Goal: Information Seeking & Learning: Learn about a topic

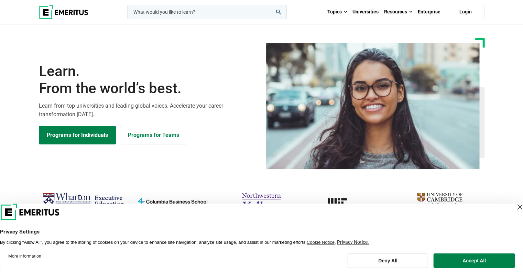
click at [515, 205] on div "Close Layer" at bounding box center [520, 207] width 10 height 10
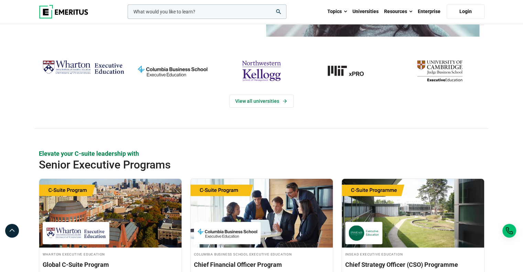
scroll to position [138, 0]
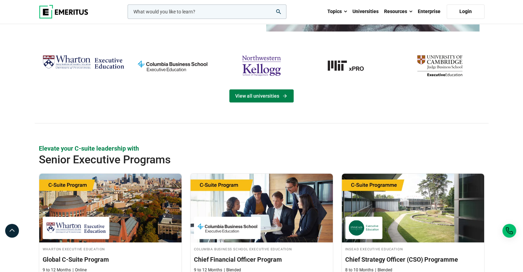
click at [271, 102] on link "View all universities" at bounding box center [262, 95] width 64 height 13
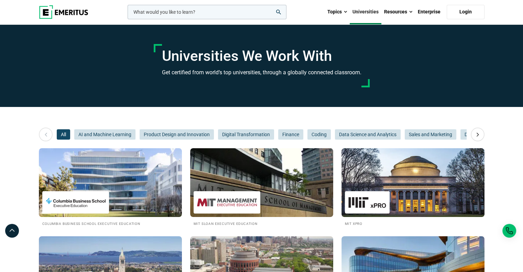
scroll to position [103, 0]
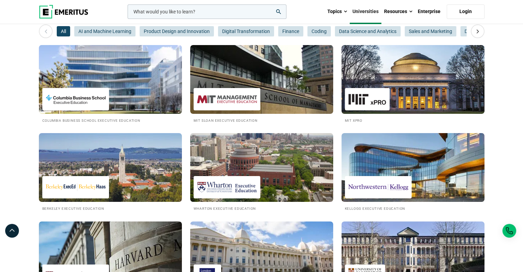
click at [173, 80] on img at bounding box center [111, 80] width 158 height 76
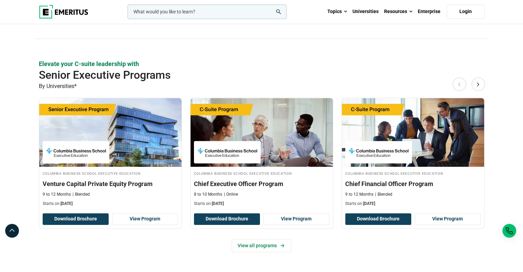
scroll to position [378, 0]
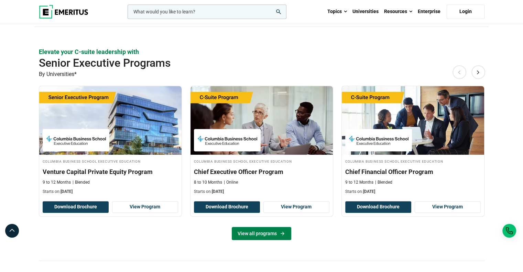
click at [279, 237] on link "View all programs" at bounding box center [262, 233] width 60 height 13
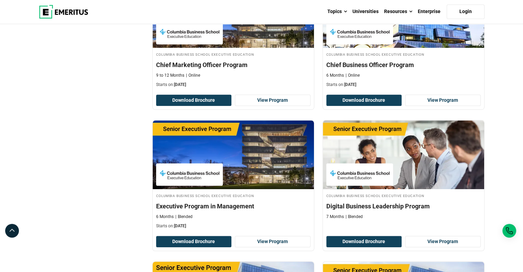
scroll to position [413, 0]
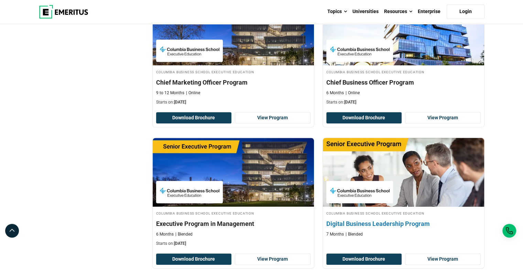
click at [347, 228] on div "Columbia Business School Executive Education Digital Business Leadership Progra…" at bounding box center [403, 223] width 161 height 27
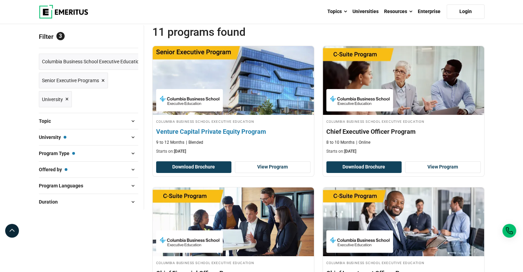
scroll to position [69, 0]
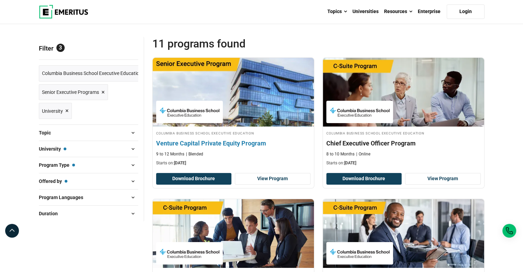
click at [227, 142] on h4 "Venture Capital Private Equity Program" at bounding box center [233, 143] width 154 height 9
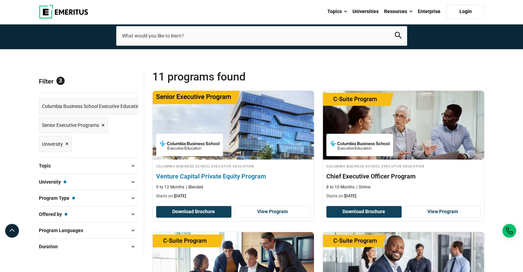
scroll to position [0, 0]
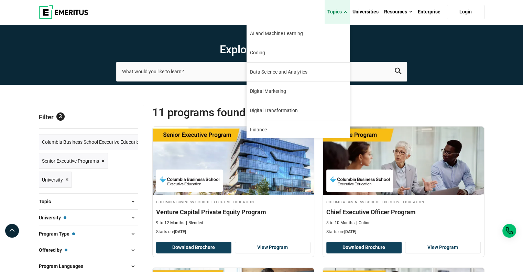
click at [343, 10] on link "Topics" at bounding box center [337, 12] width 25 height 24
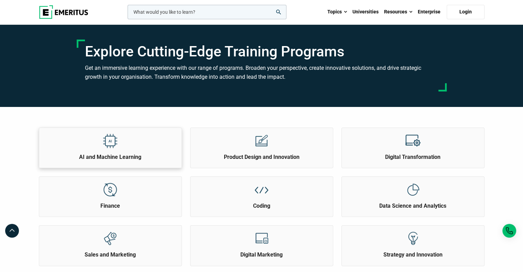
scroll to position [69, 0]
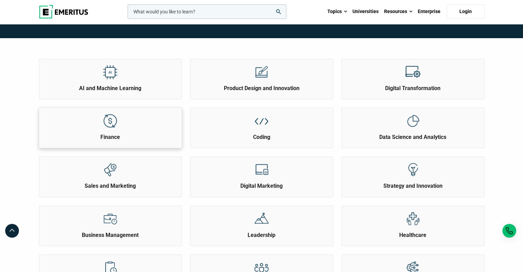
click at [143, 129] on div "Finance" at bounding box center [110, 124] width 142 height 33
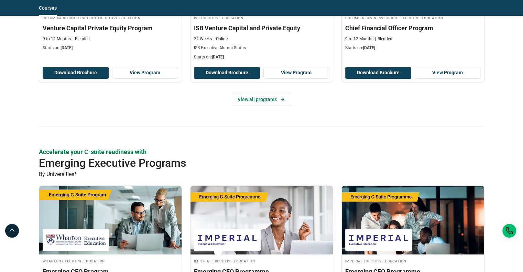
scroll to position [310, 0]
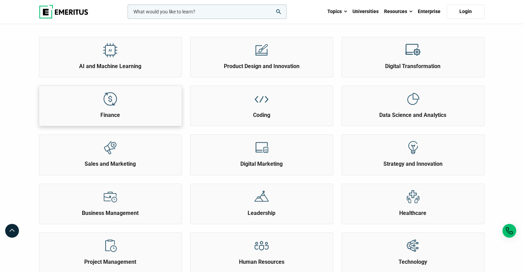
scroll to position [103, 0]
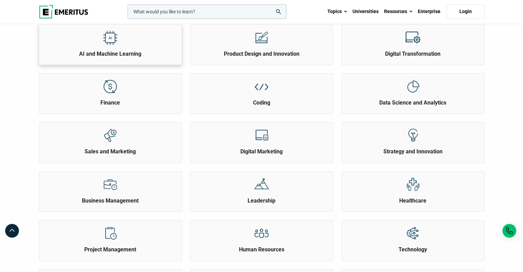
click at [136, 51] on h2 "AI and Machine Learning" at bounding box center [110, 54] width 139 height 8
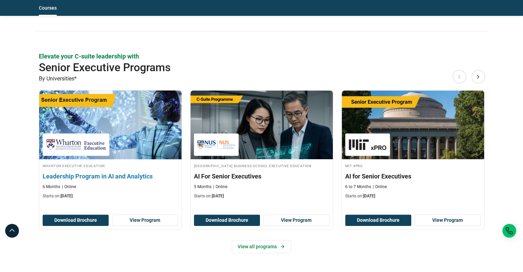
scroll to position [310, 0]
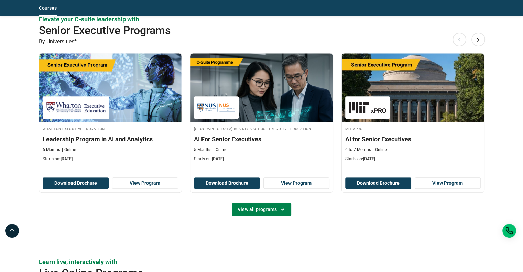
click at [271, 214] on link "View all programs" at bounding box center [262, 209] width 60 height 13
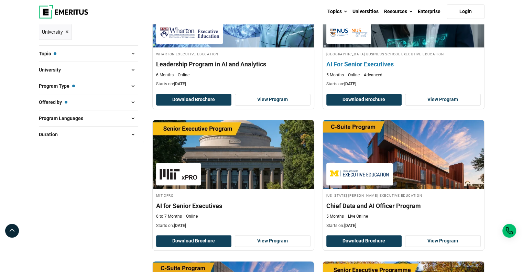
scroll to position [69, 0]
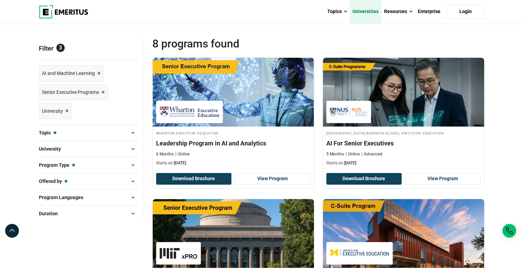
click at [371, 17] on link "Universities" at bounding box center [366, 12] width 32 height 24
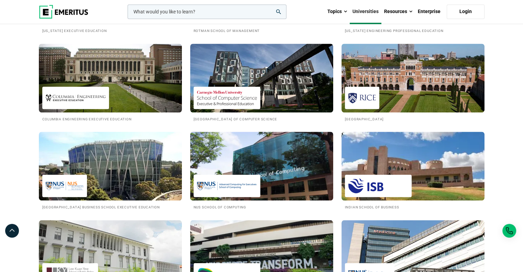
scroll to position [551, 0]
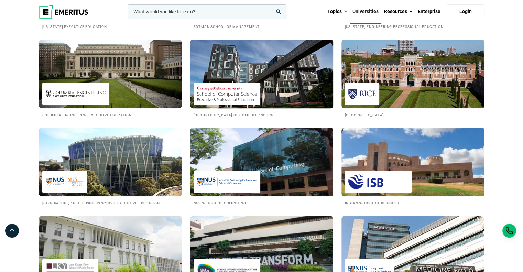
click at [268, 95] on img at bounding box center [262, 74] width 158 height 76
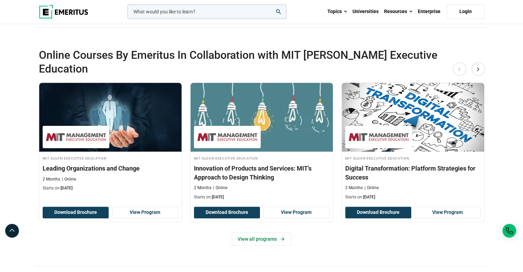
scroll to position [172, 0]
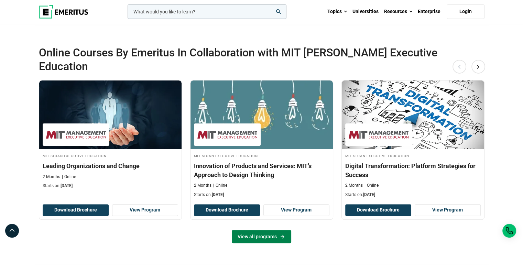
click at [252, 230] on link "View all programs" at bounding box center [262, 236] width 60 height 13
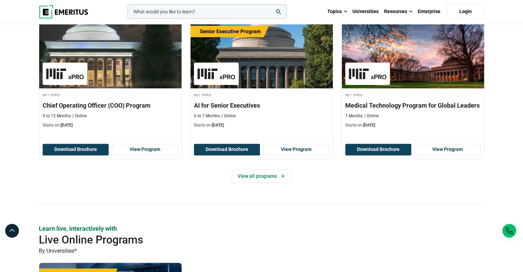
scroll to position [241, 0]
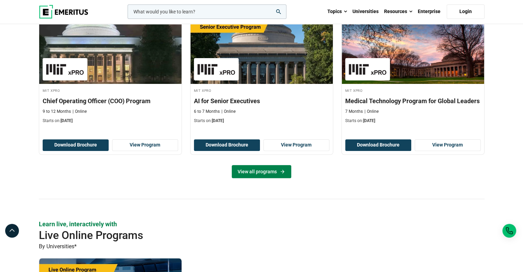
click at [280, 172] on icon at bounding box center [283, 172] width 6 height 6
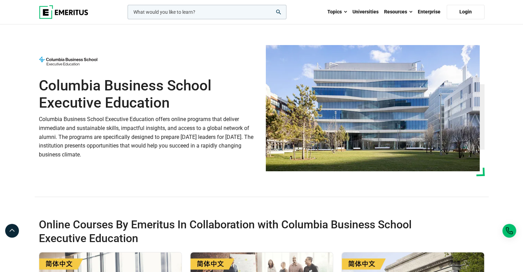
drag, startPoint x: 166, startPoint y: 122, endPoint x: 178, endPoint y: 154, distance: 34.1
click at [178, 154] on p "Columbia Business School Executive Education offers online programs that delive…" at bounding box center [148, 137] width 219 height 44
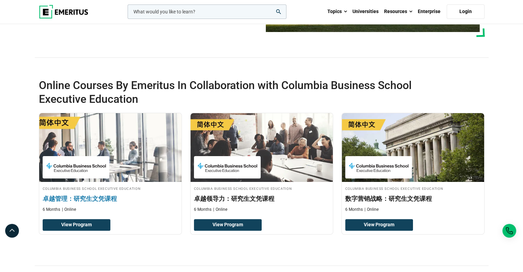
scroll to position [206, 0]
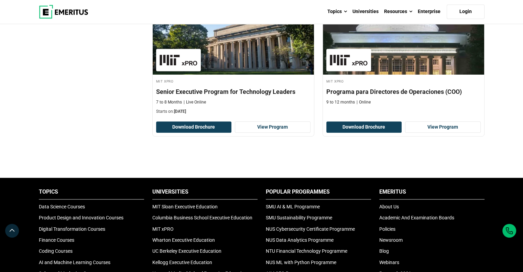
scroll to position [413, 0]
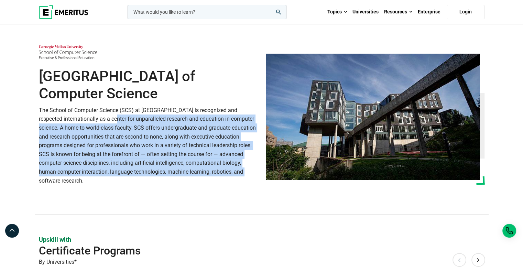
drag, startPoint x: 70, startPoint y: 119, endPoint x: 199, endPoint y: 168, distance: 137.8
click at [199, 168] on p "The School of Computer Science (SCS) at [GEOGRAPHIC_DATA] is recognized and res…" at bounding box center [148, 145] width 219 height 79
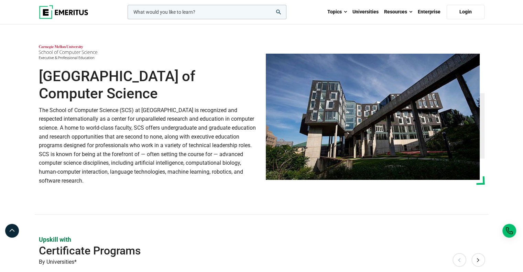
click at [196, 183] on p "The School of Computer Science (SCS) at [GEOGRAPHIC_DATA] is recognized and res…" at bounding box center [148, 145] width 219 height 79
click at [194, 188] on div "[GEOGRAPHIC_DATA] of Computer Science The School of Computer Science (SCS) at […" at bounding box center [148, 119] width 227 height 149
drag, startPoint x: 59, startPoint y: 128, endPoint x: 142, endPoint y: 178, distance: 96.7
click at [142, 178] on p "The School of Computer Science (SCS) at [GEOGRAPHIC_DATA] is recognized and res…" at bounding box center [148, 145] width 219 height 79
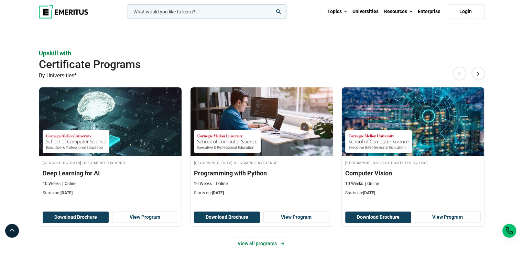
scroll to position [206, 0]
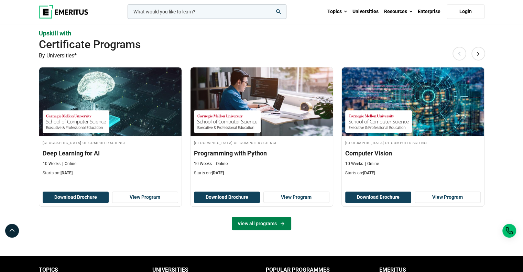
click at [264, 220] on link "View all programs" at bounding box center [262, 223] width 60 height 13
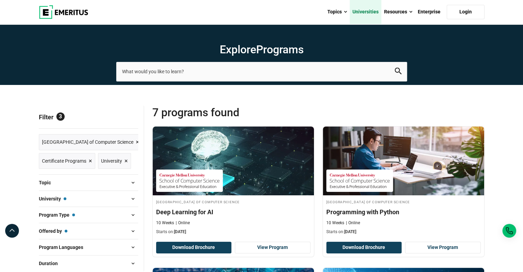
click at [371, 10] on link "Universities" at bounding box center [366, 12] width 32 height 24
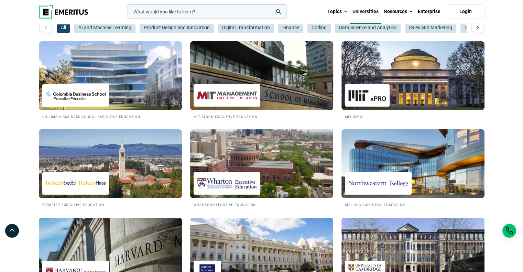
scroll to position [138, 0]
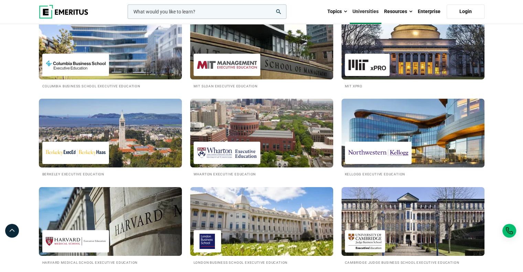
click at [298, 74] on img at bounding box center [262, 45] width 158 height 76
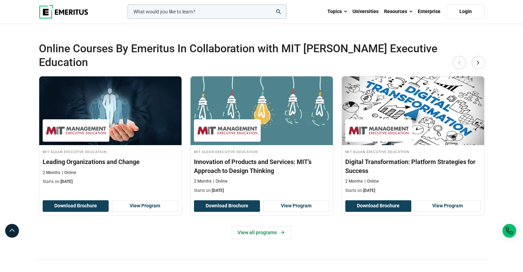
scroll to position [172, 0]
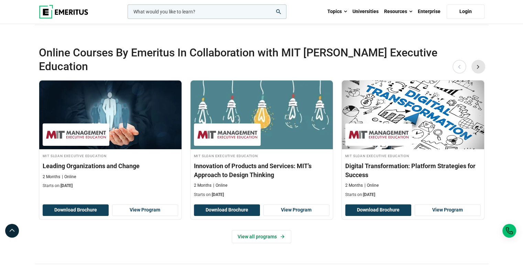
click at [479, 60] on button "Next" at bounding box center [479, 67] width 14 height 14
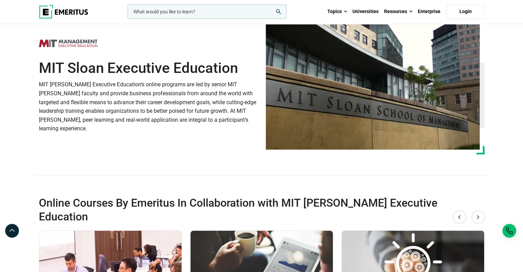
scroll to position [0, 0]
